Goal: Task Accomplishment & Management: Manage account settings

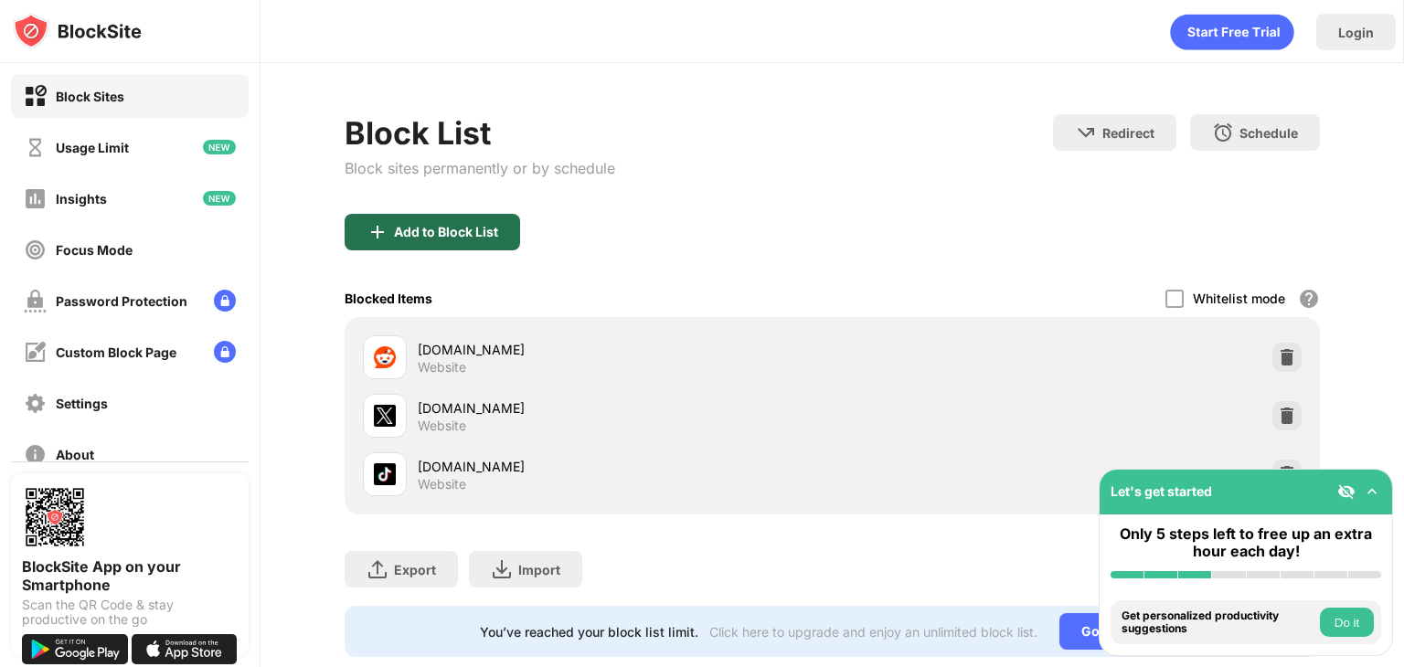
click at [431, 242] on div "Add to Block List" at bounding box center [433, 232] width 176 height 37
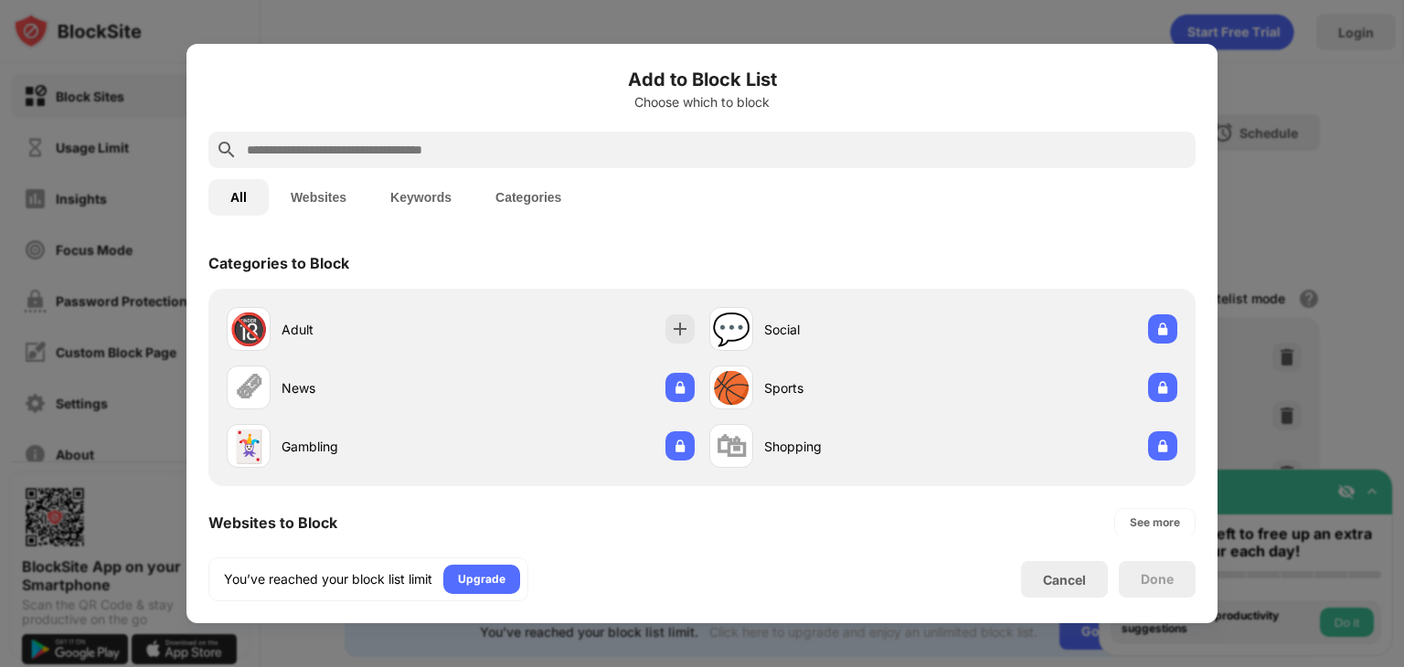
click at [487, 145] on input "text" at bounding box center [717, 150] width 944 height 22
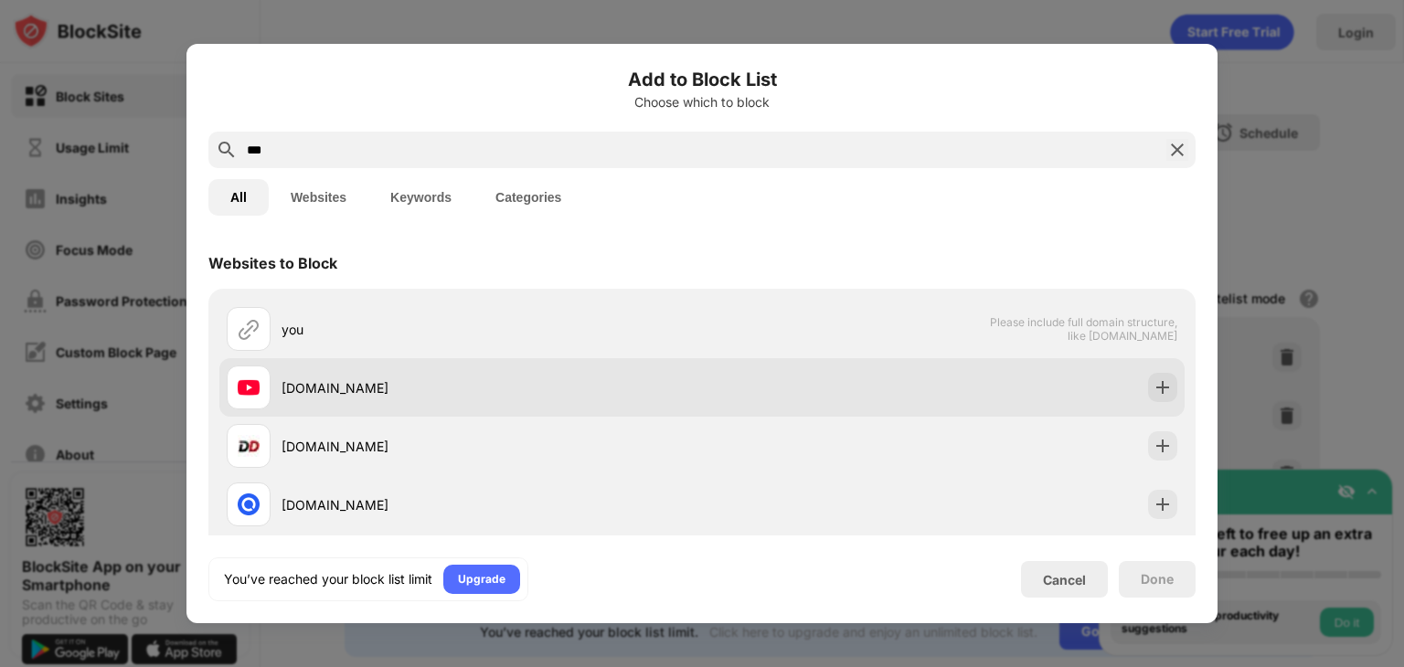
type input "***"
click at [478, 388] on div "youtube.com" at bounding box center [492, 388] width 421 height 19
click at [1154, 381] on img at bounding box center [1163, 388] width 18 height 18
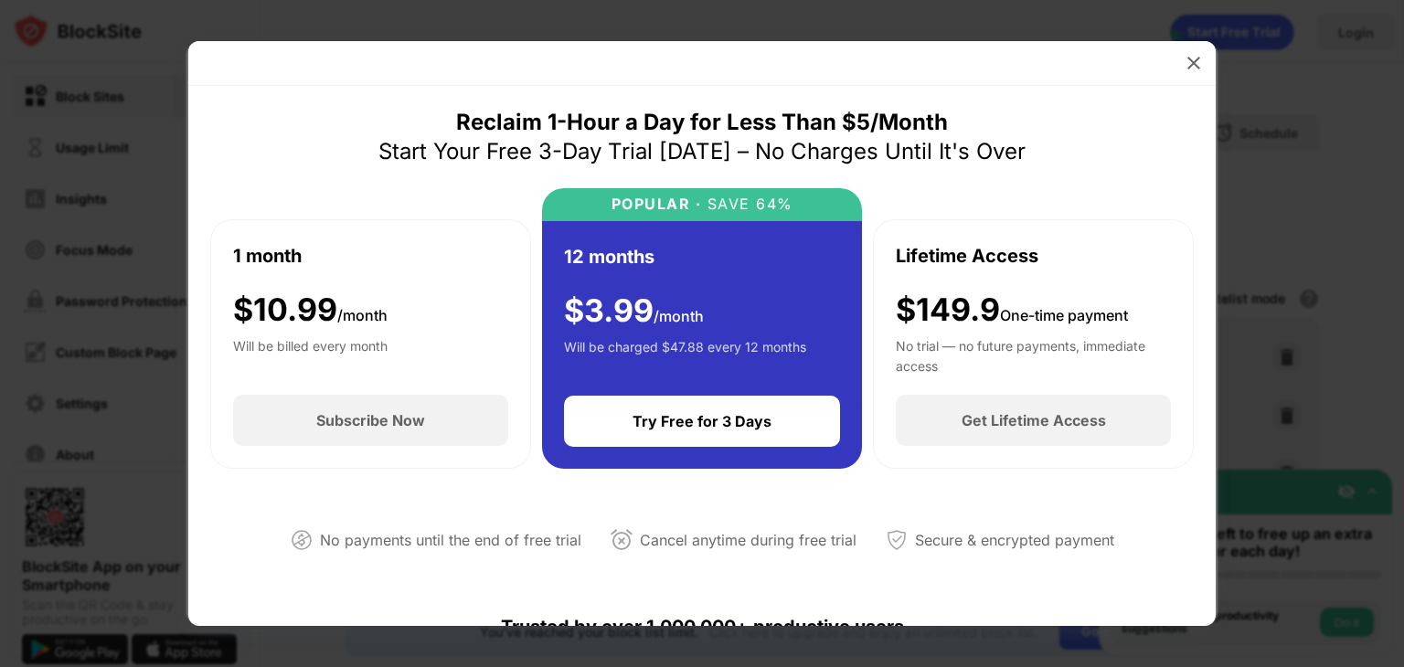
click at [1250, 125] on div at bounding box center [702, 333] width 1404 height 667
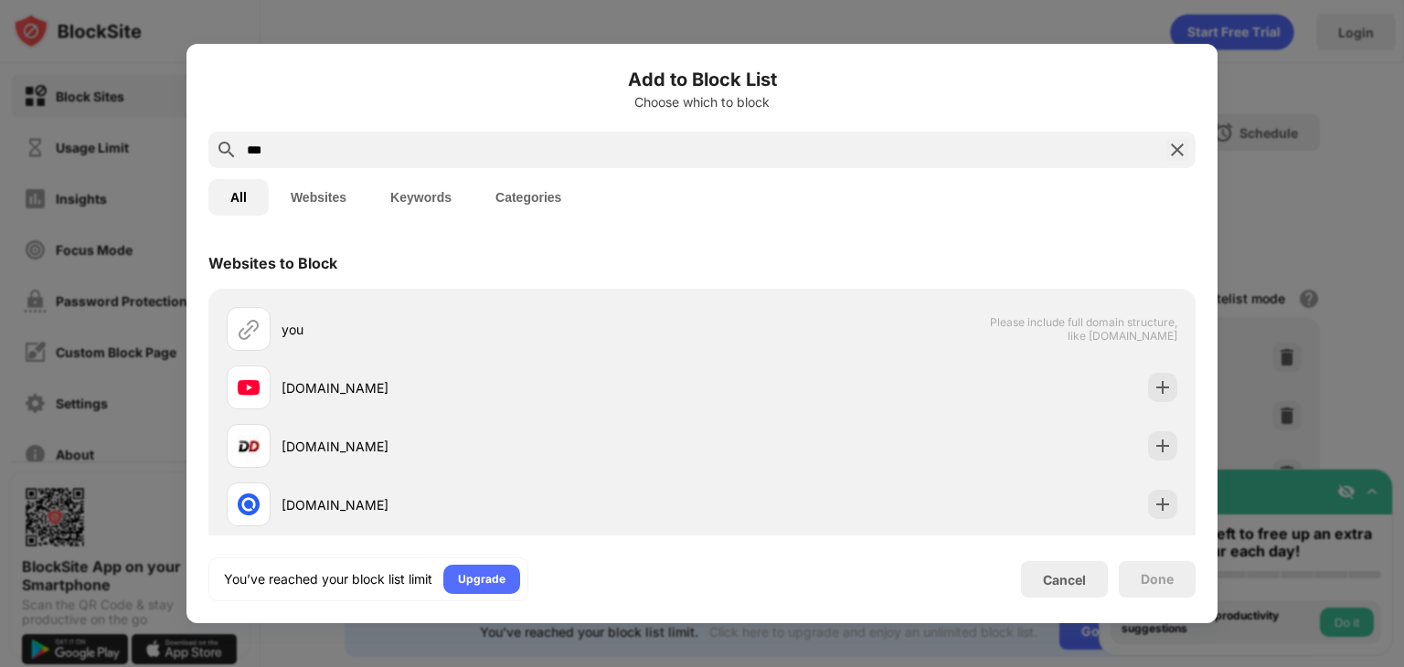
click at [1228, 365] on div at bounding box center [702, 333] width 1404 height 667
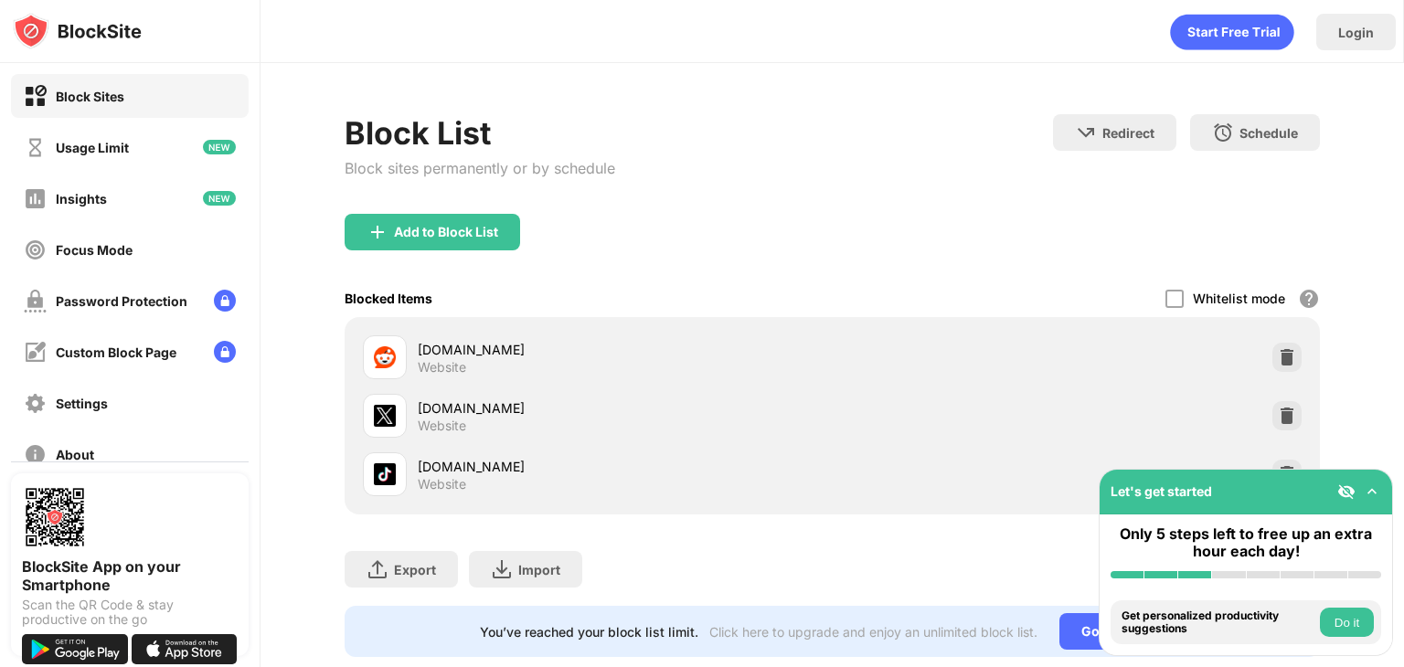
scroll to position [54, 0]
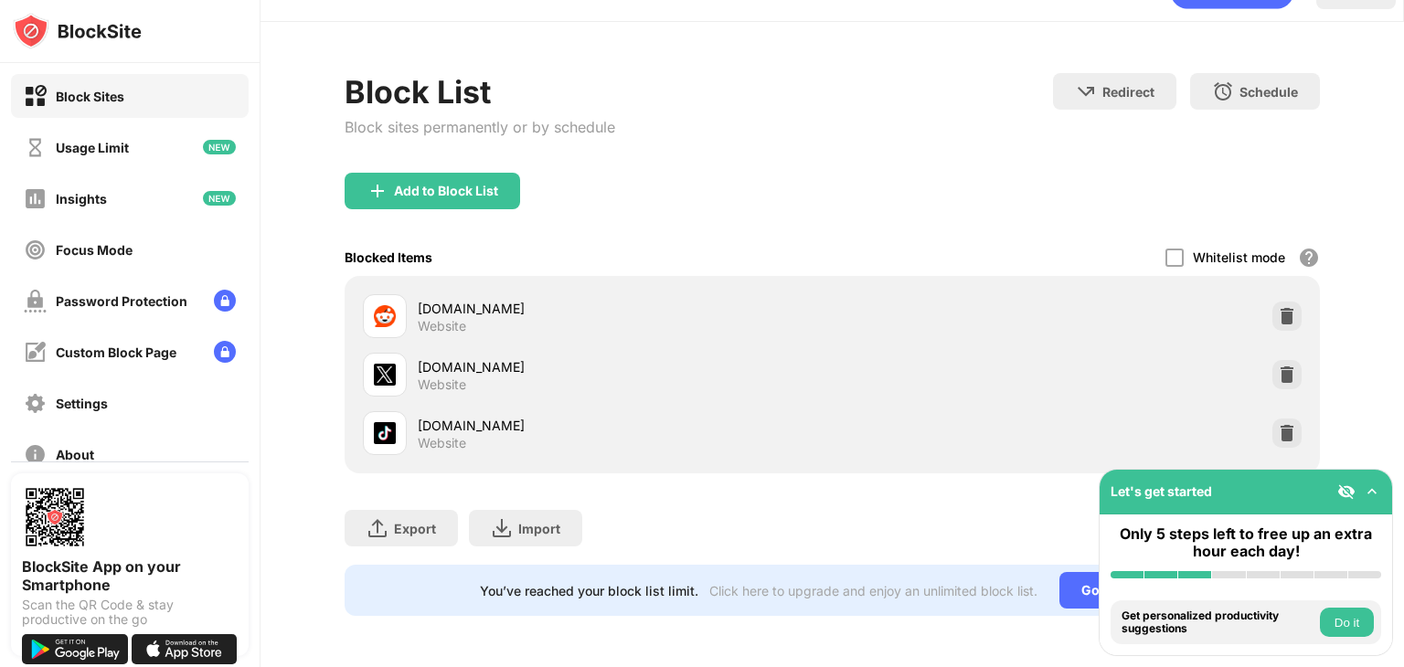
drag, startPoint x: 1351, startPoint y: 618, endPoint x: 1321, endPoint y: 513, distance: 109.4
click at [1321, 513] on div "Let's get started Only 5 steps left to free up an extra hour each day! Install …" at bounding box center [1246, 562] width 294 height 187
click at [1350, 615] on button "Do it" at bounding box center [1347, 622] width 54 height 29
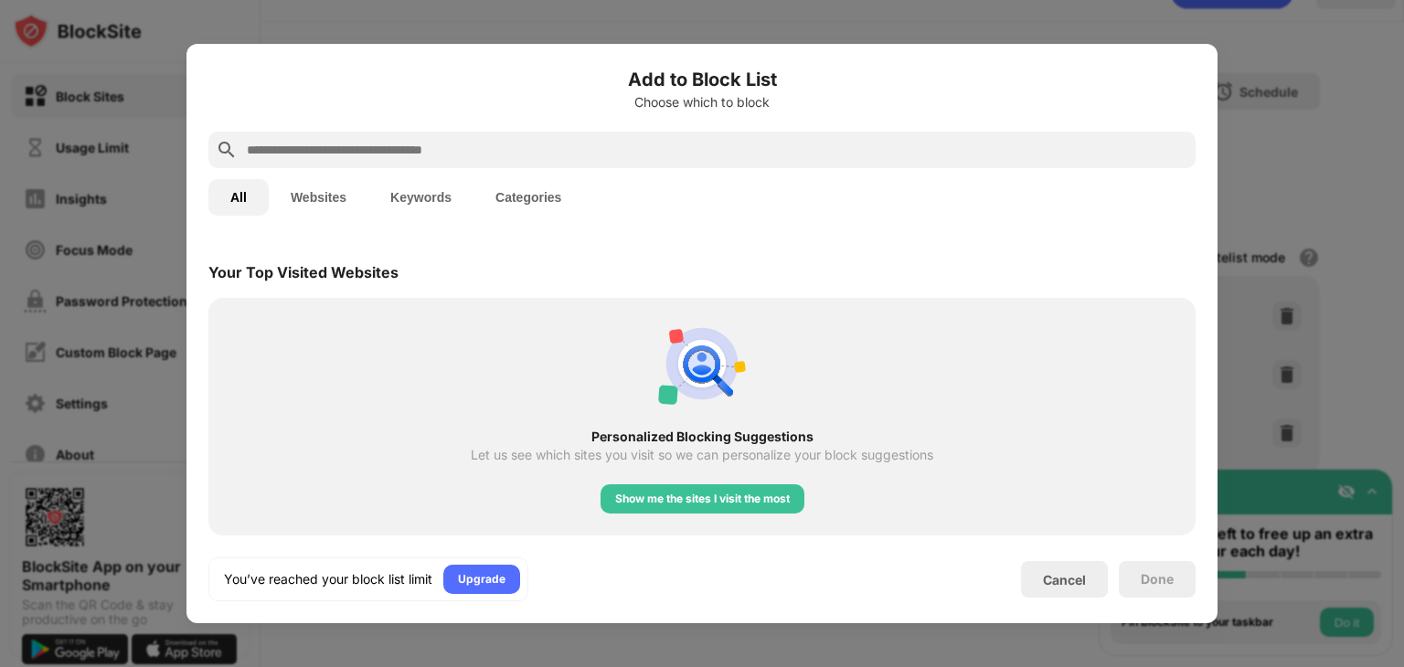
scroll to position [636, 0]
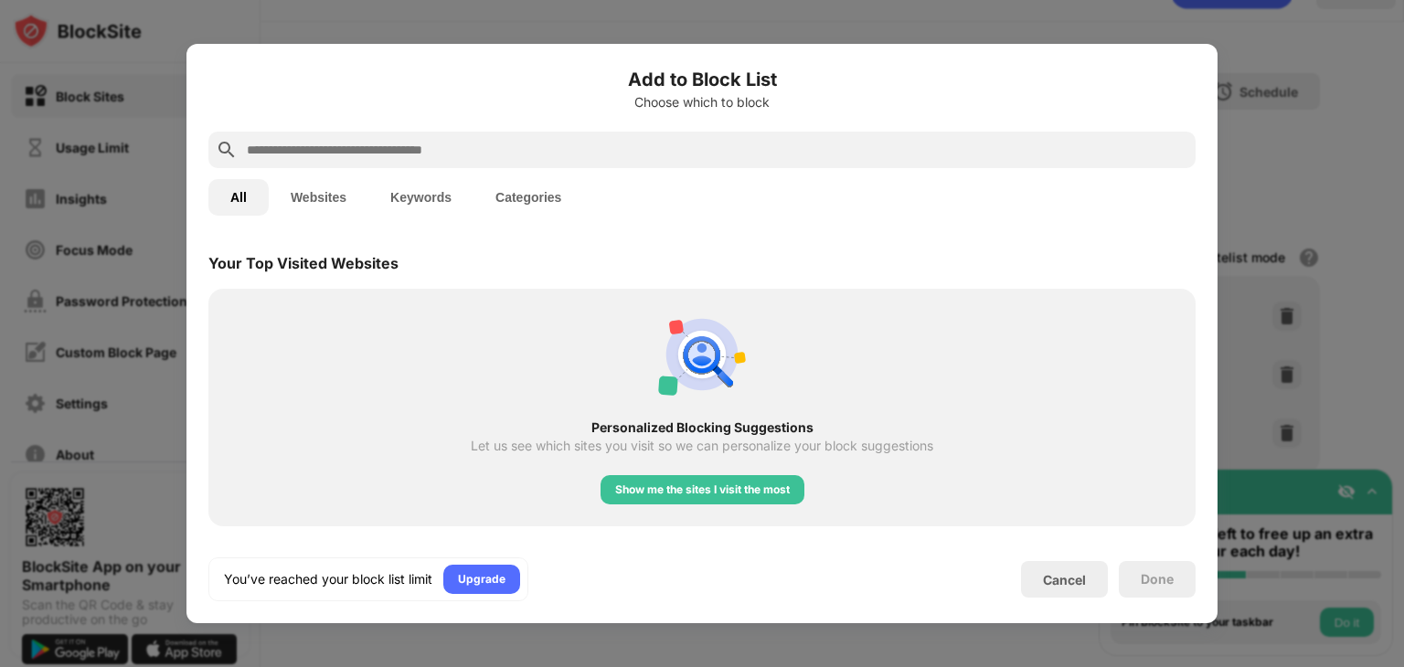
drag, startPoint x: 1350, startPoint y: 619, endPoint x: 870, endPoint y: 385, distance: 534.0
click at [870, 667] on div "Add to Block List Choose which to block All Websites Keywords Categories Catego…" at bounding box center [702, 667] width 1404 height 0
click at [564, 148] on input "text" at bounding box center [717, 150] width 944 height 22
click at [1055, 586] on div "Cancel" at bounding box center [1064, 580] width 43 height 16
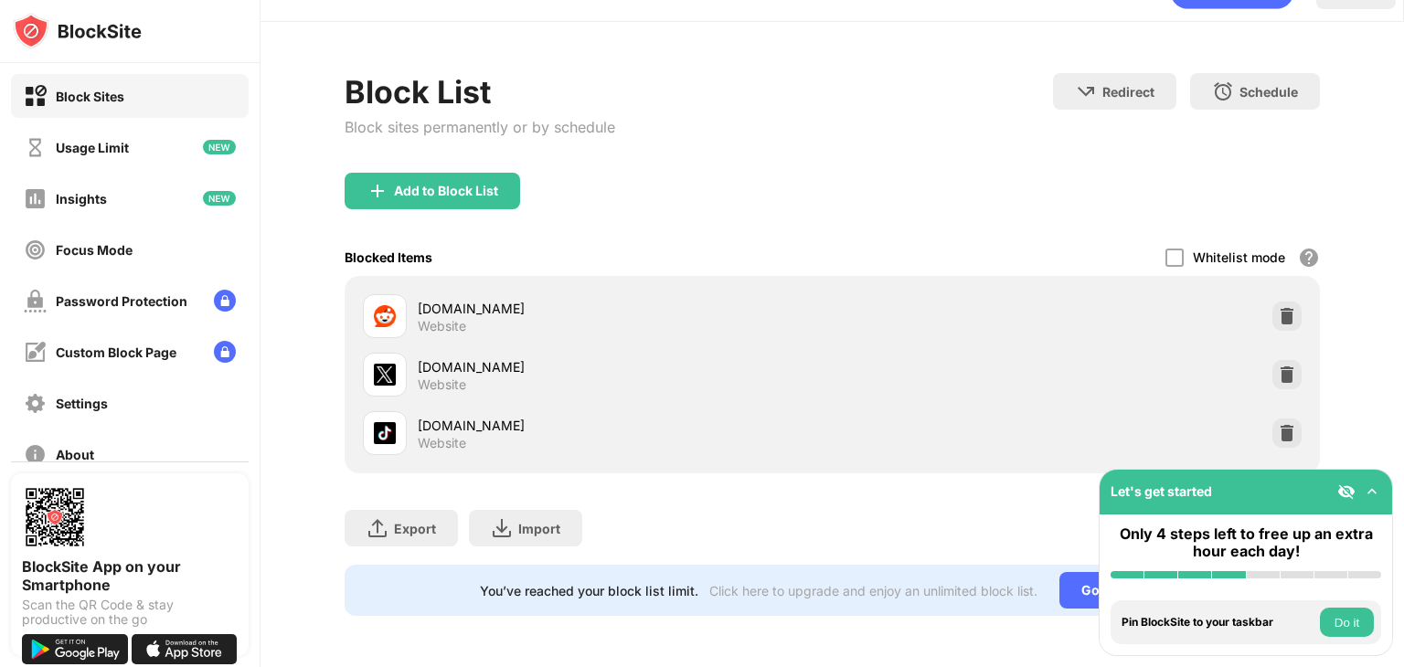
click at [1342, 623] on button "Do it" at bounding box center [1347, 622] width 54 height 29
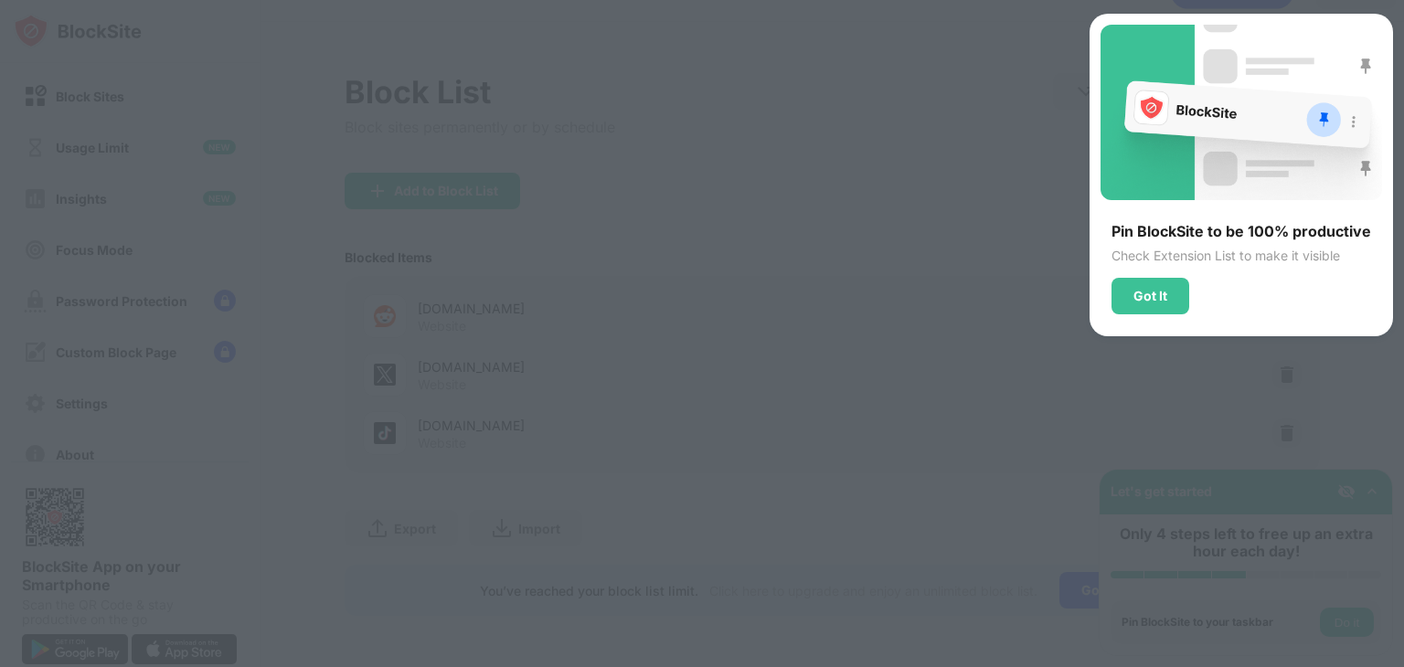
click at [1342, 623] on div at bounding box center [702, 333] width 1404 height 667
click at [1331, 586] on div at bounding box center [702, 333] width 1404 height 667
click at [1171, 290] on div "Got It" at bounding box center [1151, 296] width 78 height 37
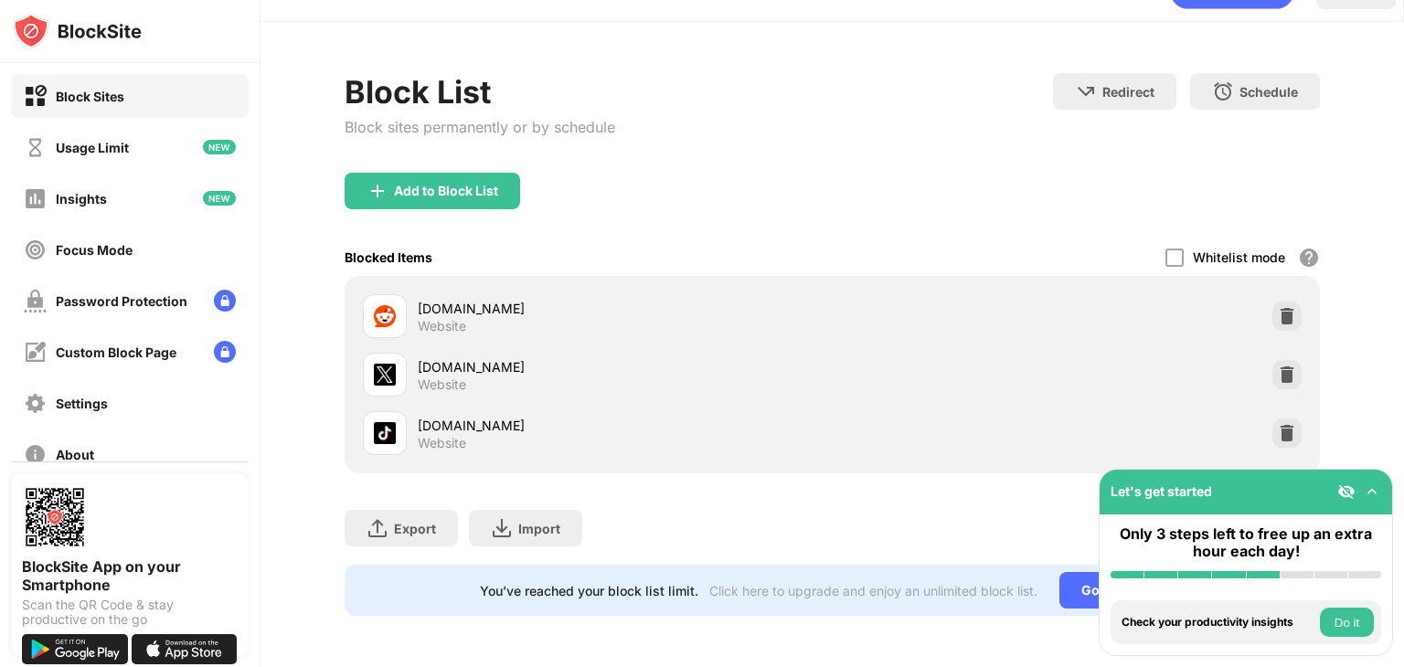
click at [1354, 620] on button "Do it" at bounding box center [1347, 622] width 54 height 29
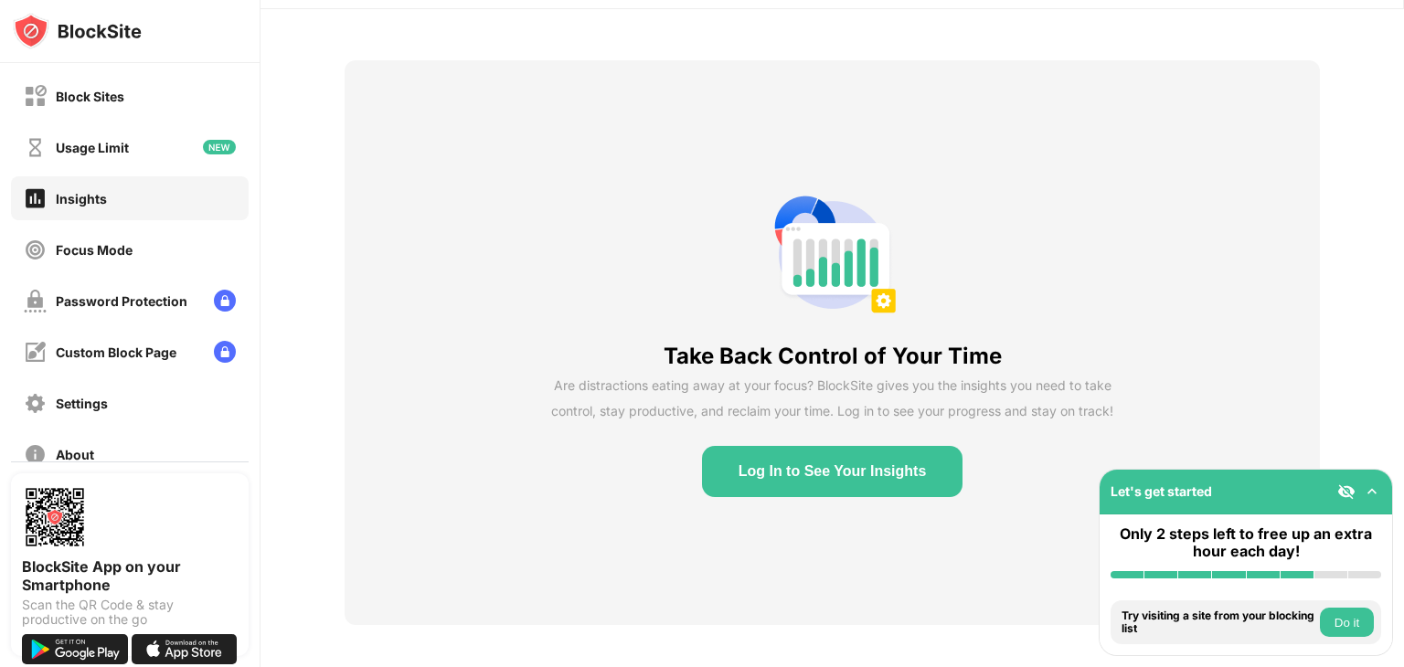
click at [1357, 624] on button "Do it" at bounding box center [1347, 622] width 54 height 29
click at [1350, 623] on button "Do it" at bounding box center [1347, 622] width 54 height 29
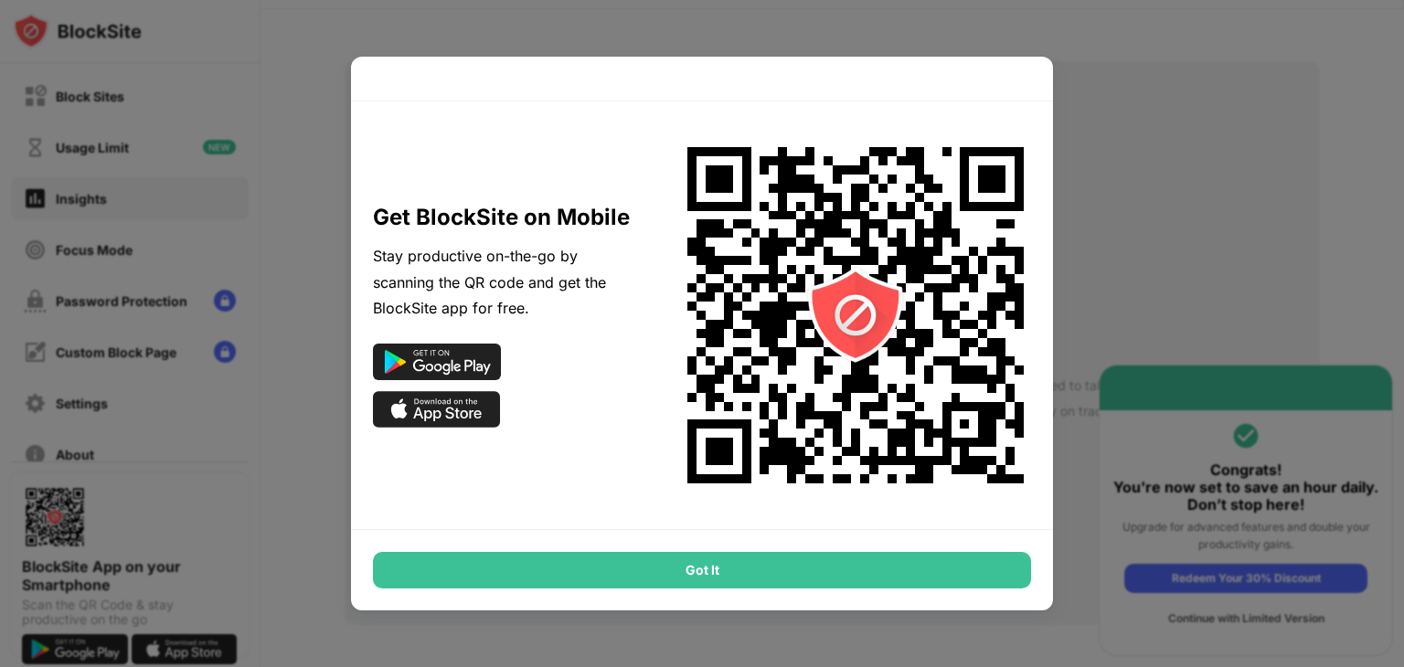
click at [1350, 623] on div at bounding box center [702, 333] width 1404 height 667
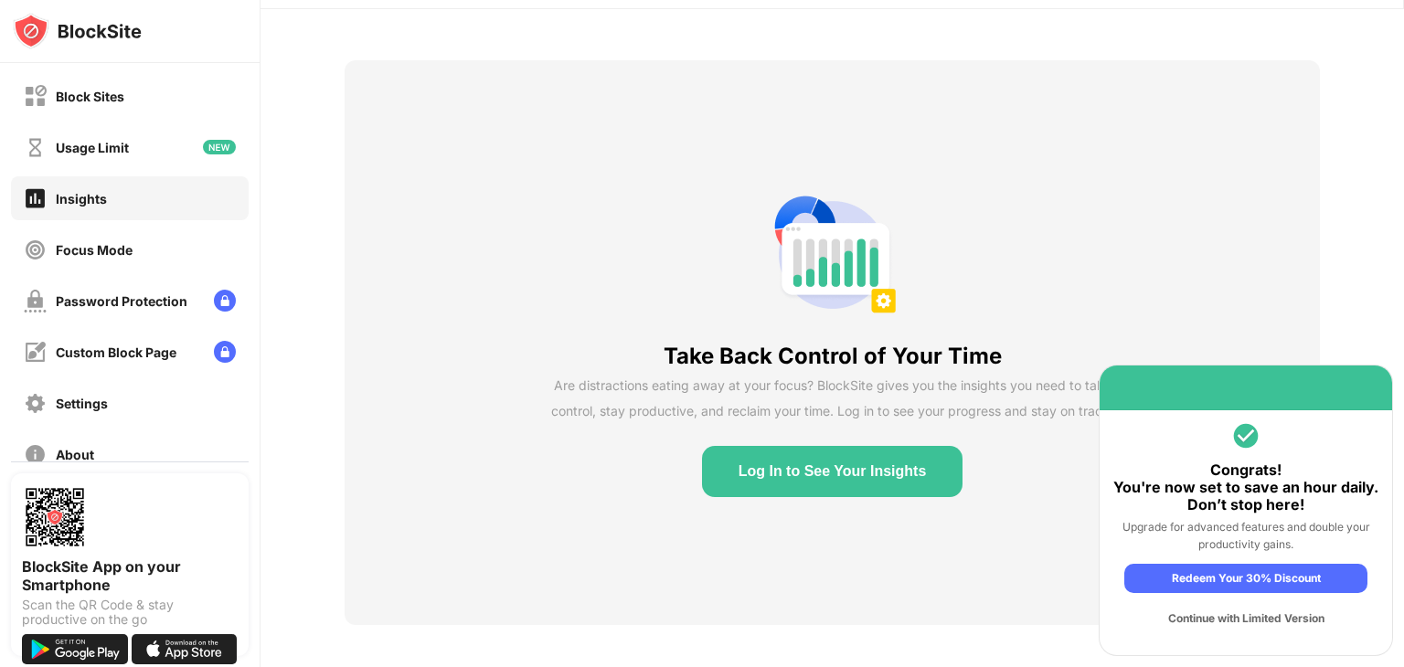
click at [1240, 619] on div "Continue with Limited Version" at bounding box center [1246, 618] width 243 height 29
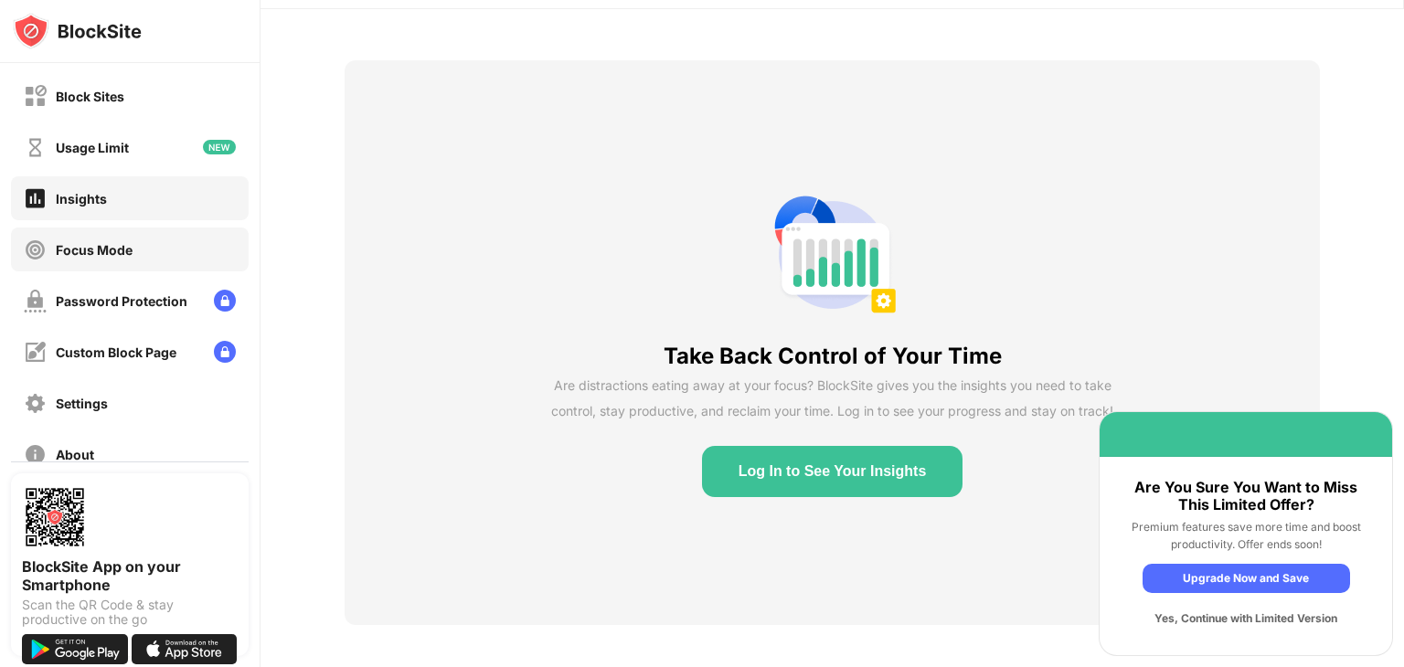
click at [106, 240] on div "Focus Mode" at bounding box center [78, 250] width 109 height 23
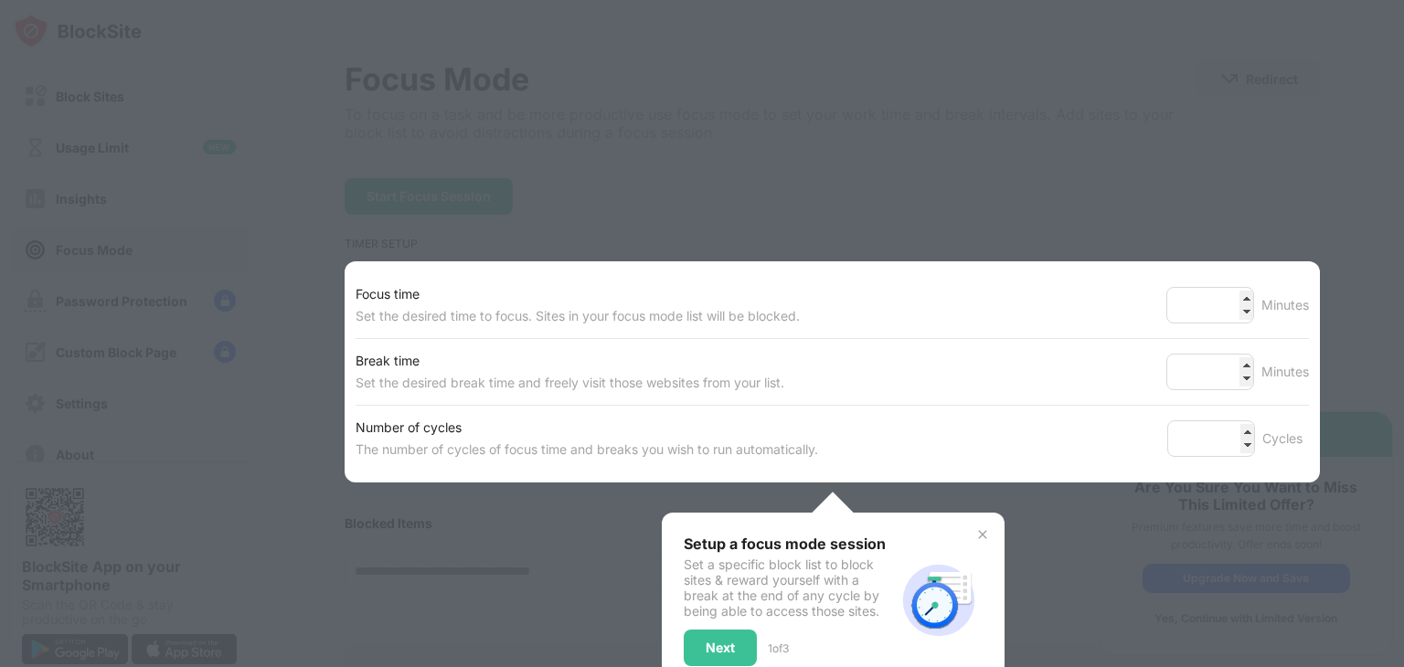
click at [117, 133] on div at bounding box center [702, 333] width 1404 height 667
click at [124, 108] on div at bounding box center [702, 333] width 1404 height 667
click at [520, 252] on div at bounding box center [702, 333] width 1404 height 667
click at [969, 541] on div "Setup a focus mode session Set a specific block list to block sites & reward yo…" at bounding box center [833, 601] width 299 height 132
click at [991, 531] on div "Setup a focus mode session Set a specific block list to block sites & reward yo…" at bounding box center [833, 601] width 343 height 176
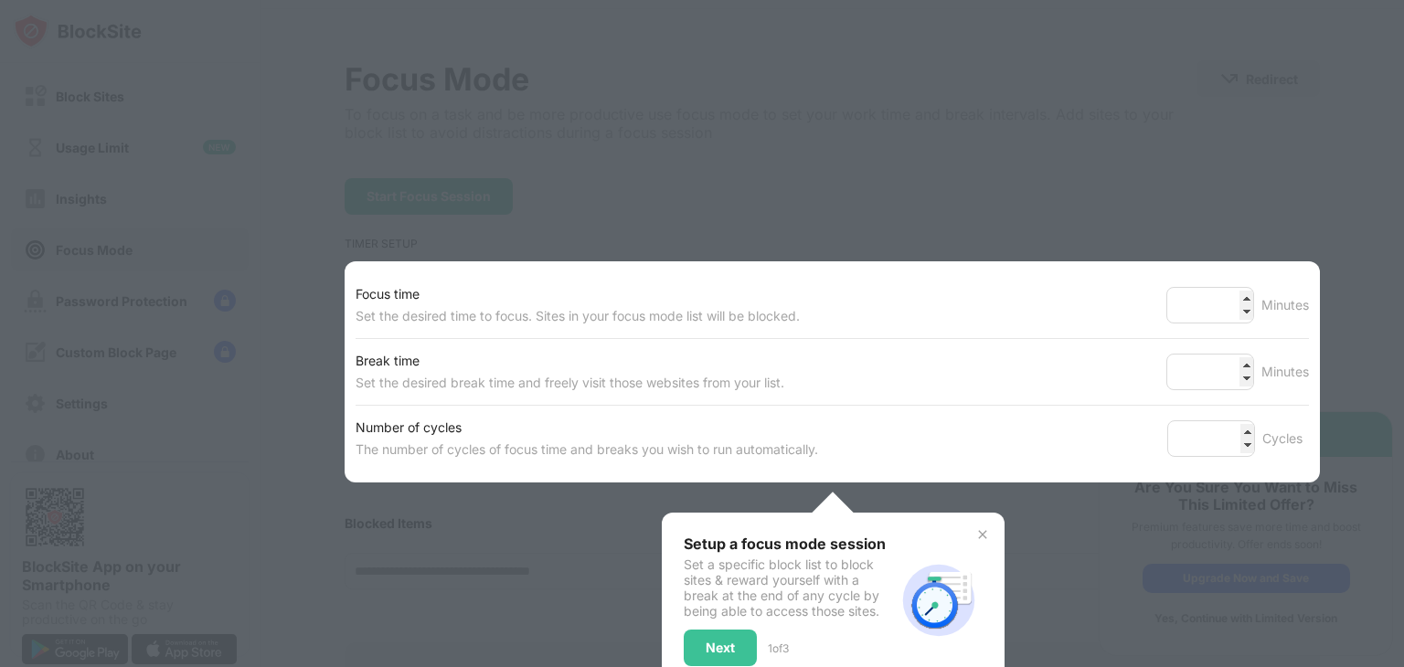
click at [976, 533] on img at bounding box center [983, 535] width 15 height 15
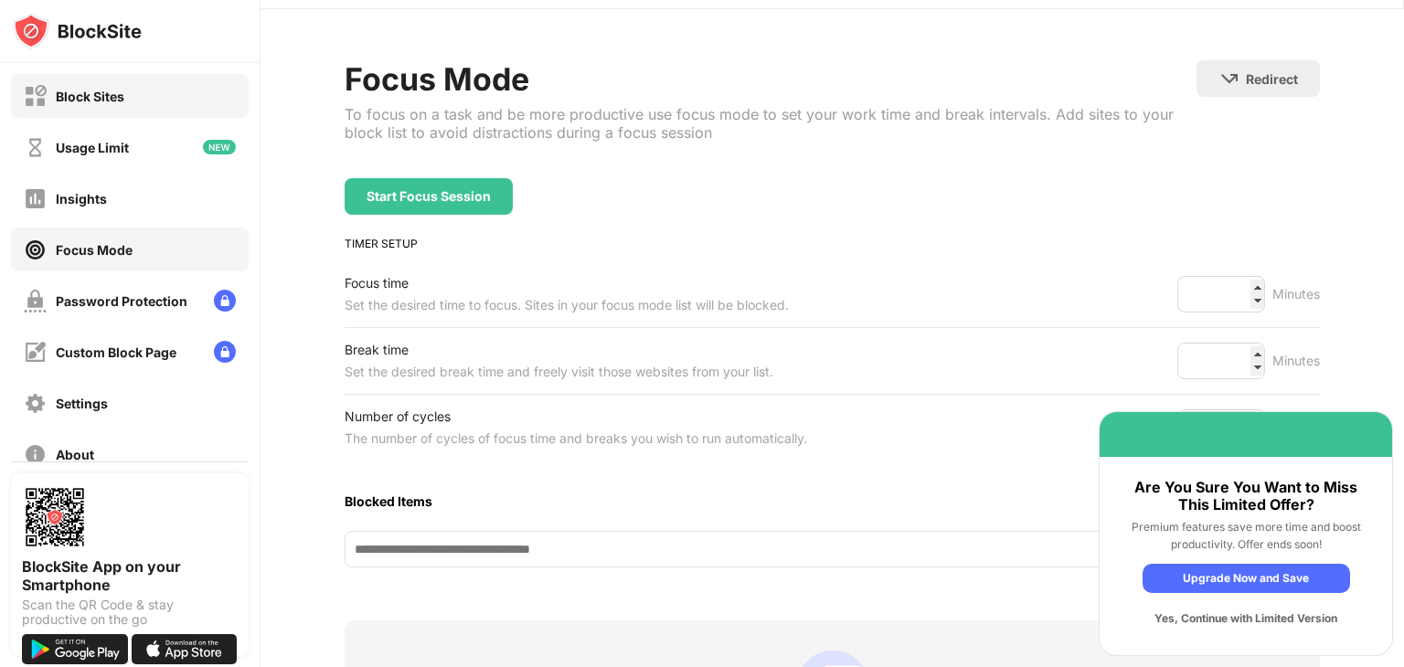
click at [162, 96] on div "Block Sites" at bounding box center [130, 96] width 238 height 44
